Goal: Transaction & Acquisition: Purchase product/service

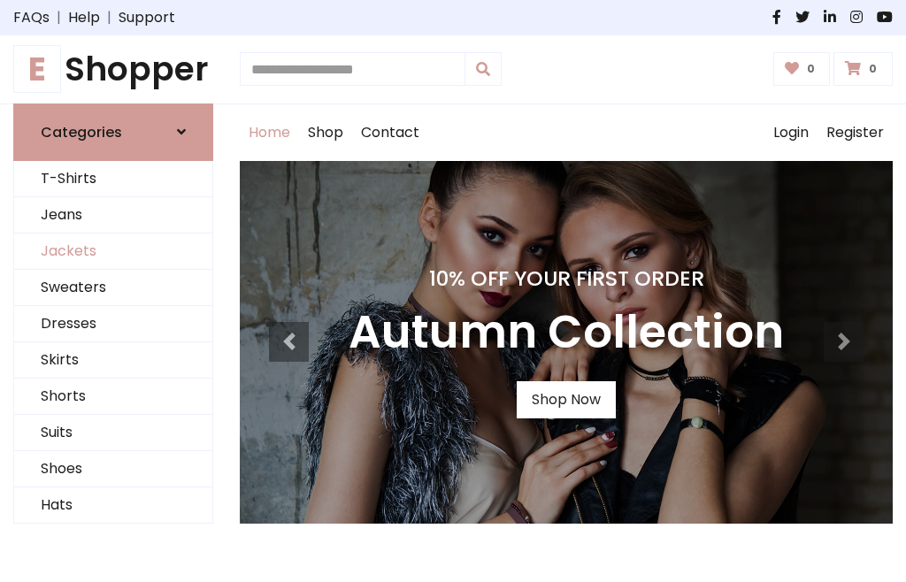
click at [113, 251] on link "Jackets" at bounding box center [113, 252] width 198 height 36
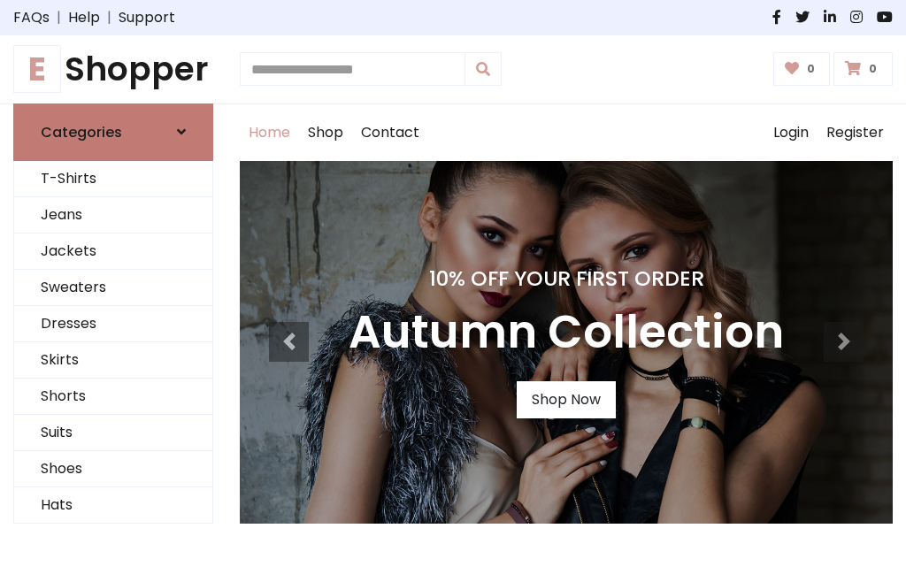
click at [113, 132] on h6 "Categories" at bounding box center [81, 132] width 81 height 17
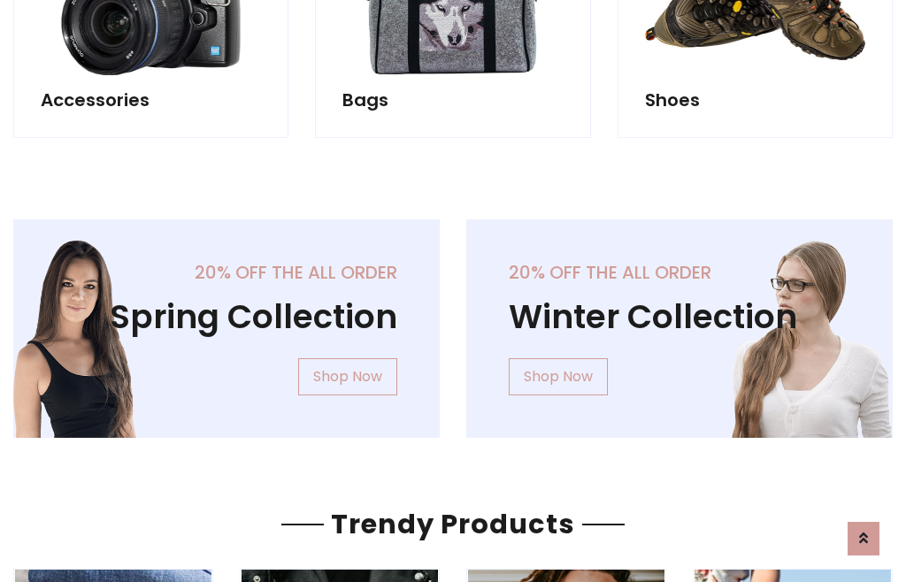
scroll to position [1654, 0]
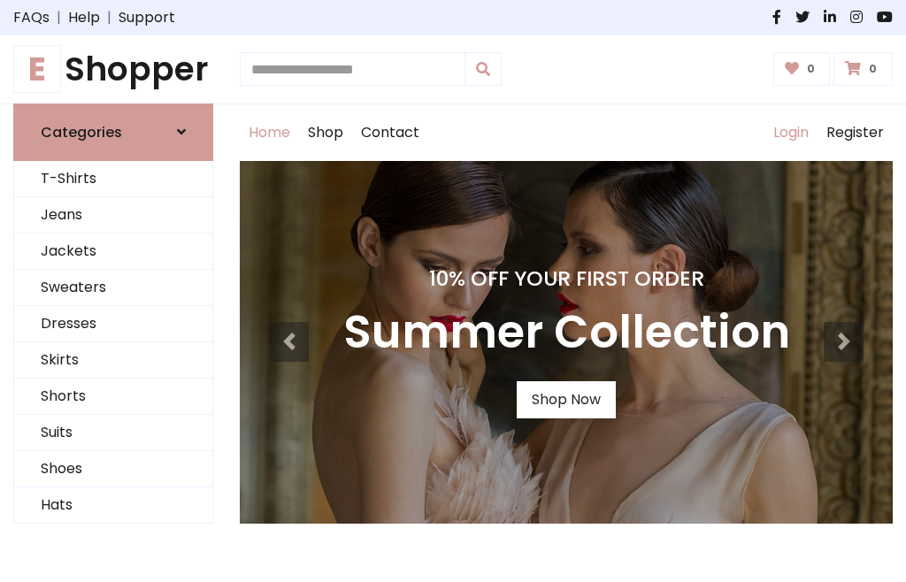
click at [790, 132] on link "Login" at bounding box center [791, 132] width 53 height 57
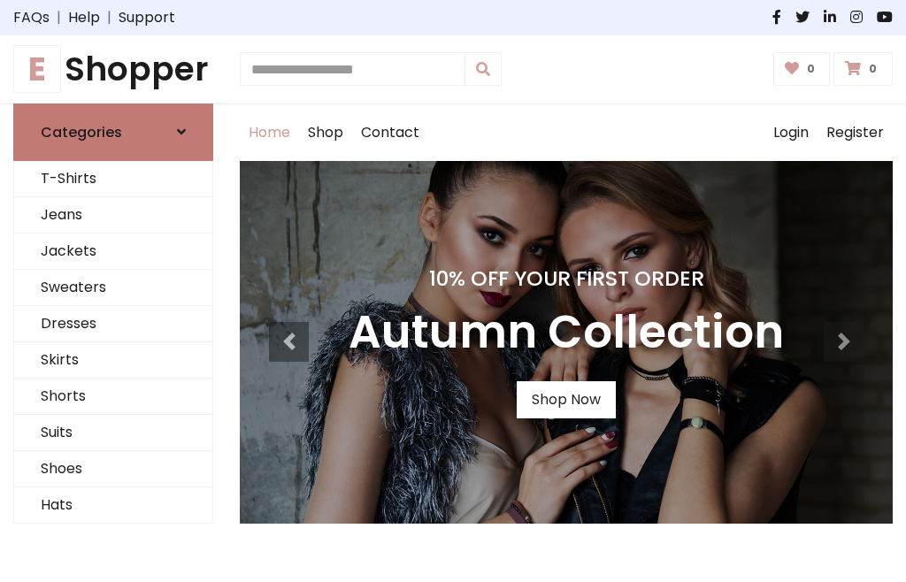
click at [181, 132] on icon at bounding box center [181, 132] width 9 height 14
